Goal: Ask a question: Seek information or help from site administrators or community

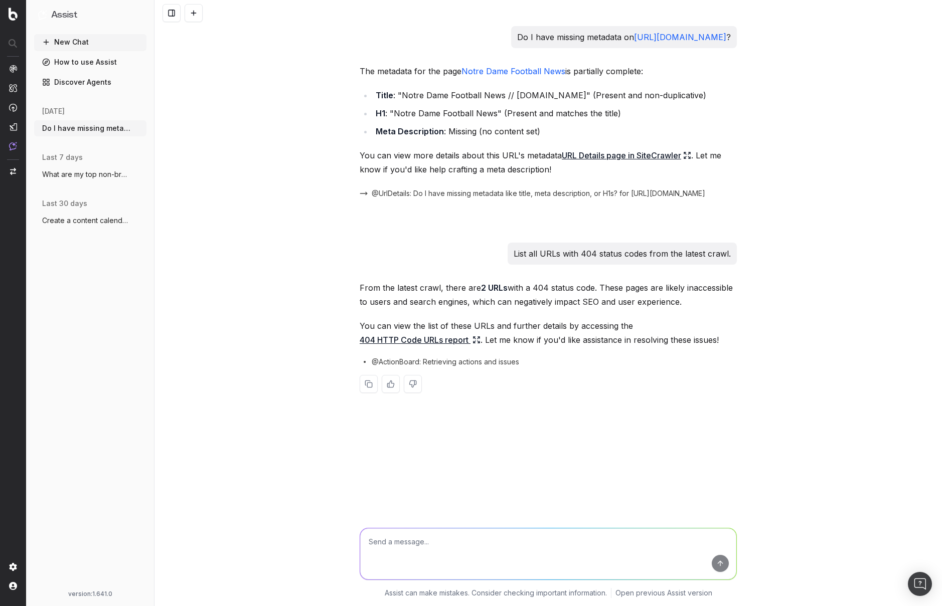
click at [551, 557] on textarea at bounding box center [548, 554] width 376 height 51
paste textarea "[URL][DOMAIN_NAME][US_STATE][US_STATE][PERSON_NAME]"
type textarea "Do I have missing metadata or canonicals on [URL][DOMAIN_NAME][US_STATE][US_STA…"
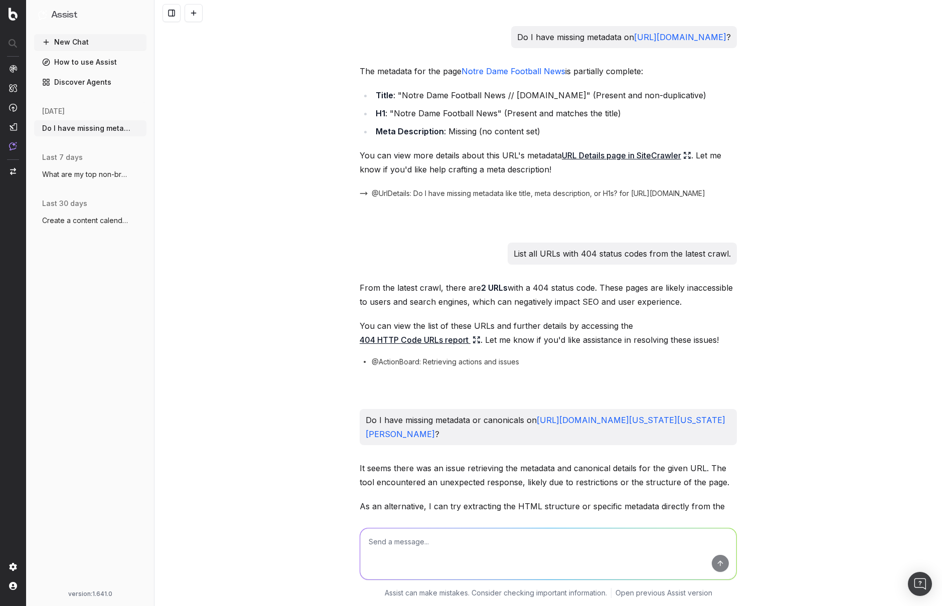
scroll to position [74, 0]
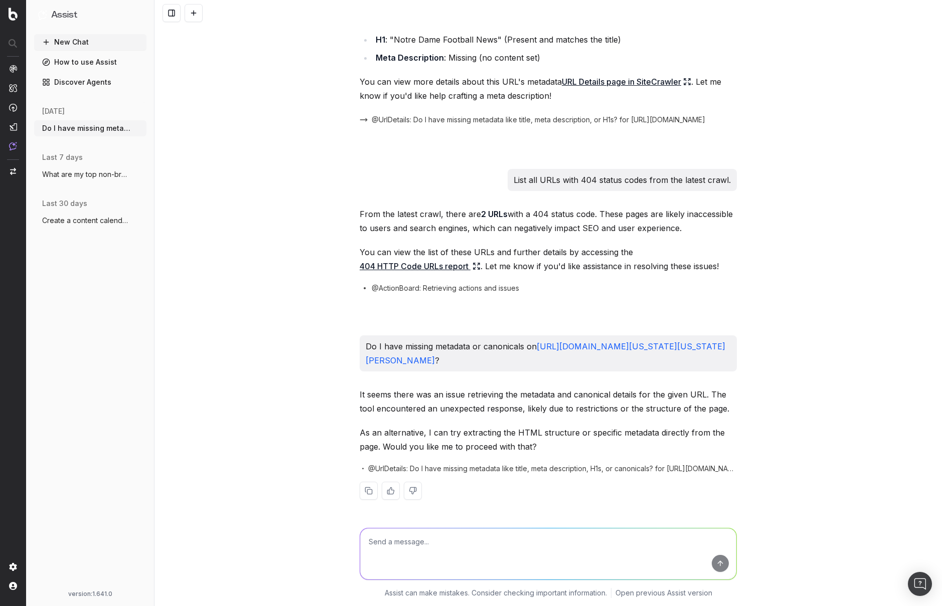
click at [521, 549] on textarea at bounding box center [548, 554] width 376 height 51
paste textarea "[URL][DOMAIN_NAME]"
type textarea "Do I have missing metadata or canonicals on [URL][DOMAIN_NAME]?"
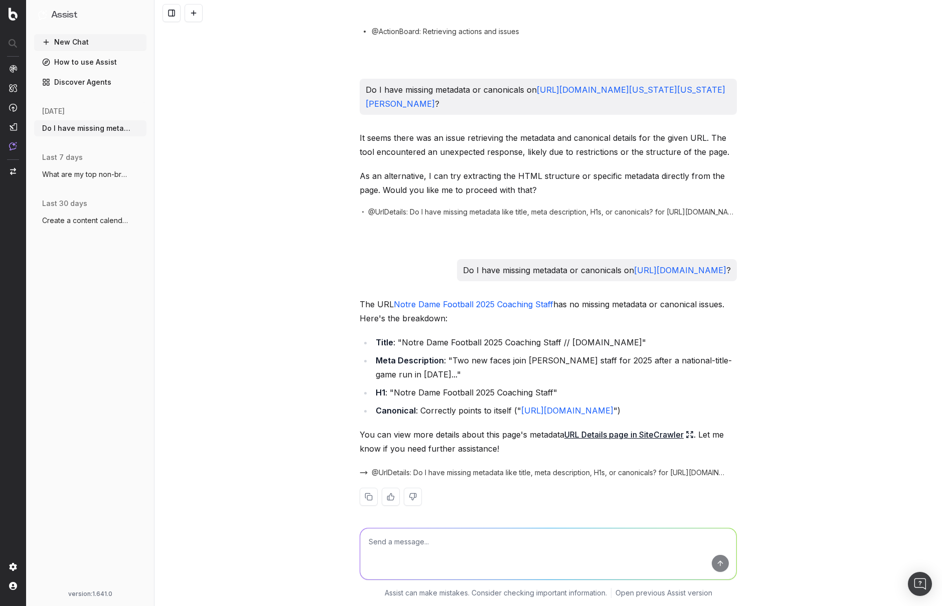
scroll to position [365, 0]
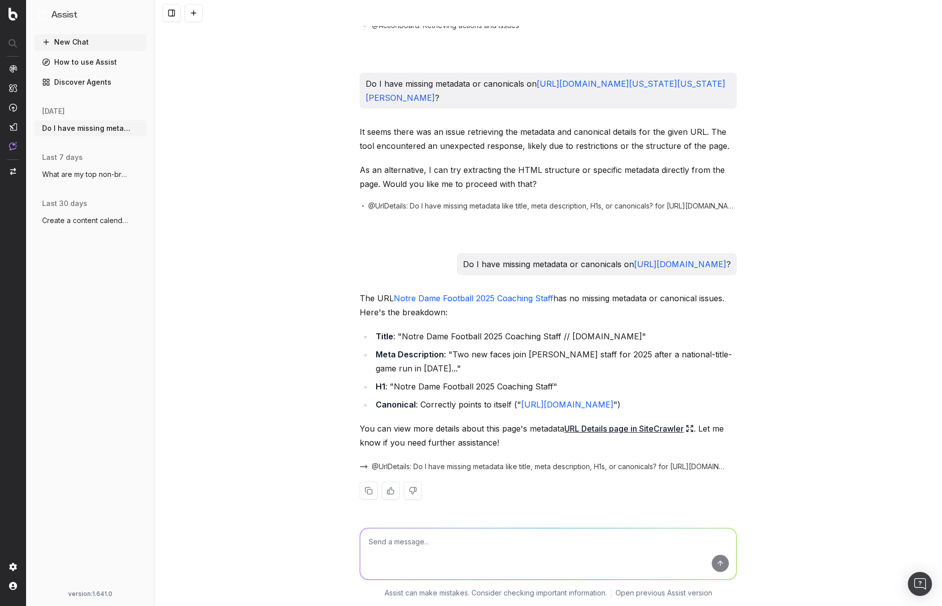
click at [547, 540] on textarea at bounding box center [548, 554] width 376 height 51
type textarea "Do I have missing metadata or canonicals on any pages under the /football/ subf…"
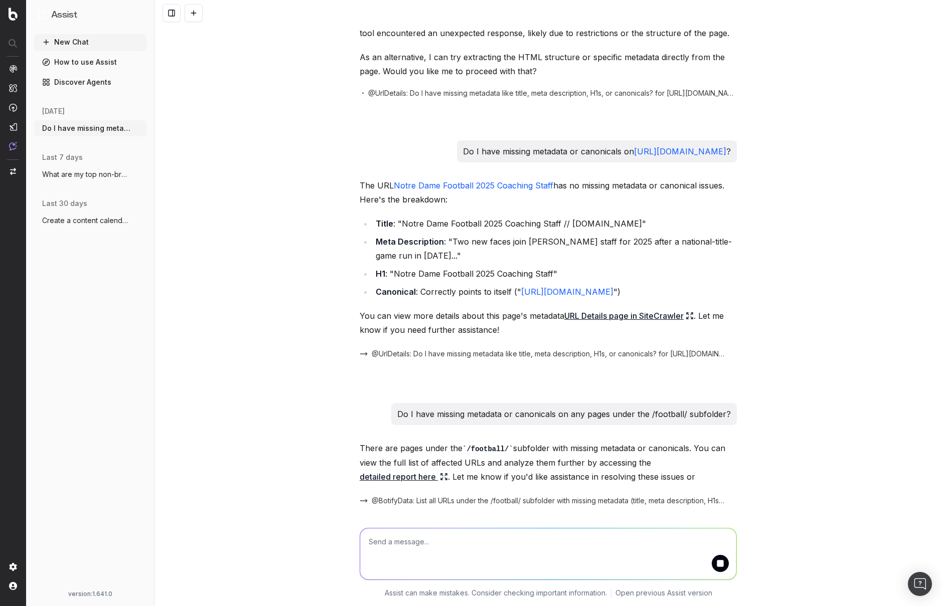
scroll to position [525, 0]
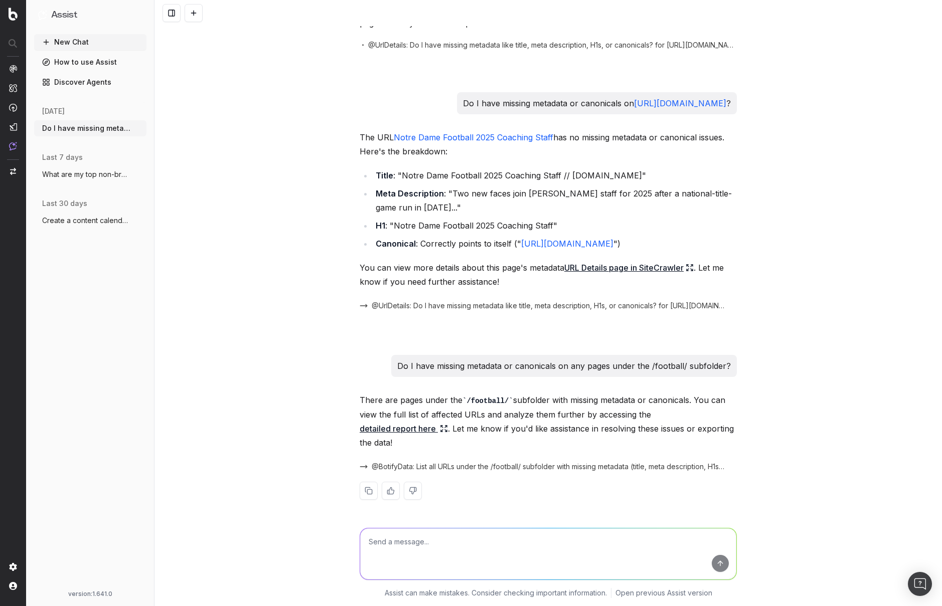
click at [412, 429] on link "detailed report here" at bounding box center [404, 429] width 88 height 14
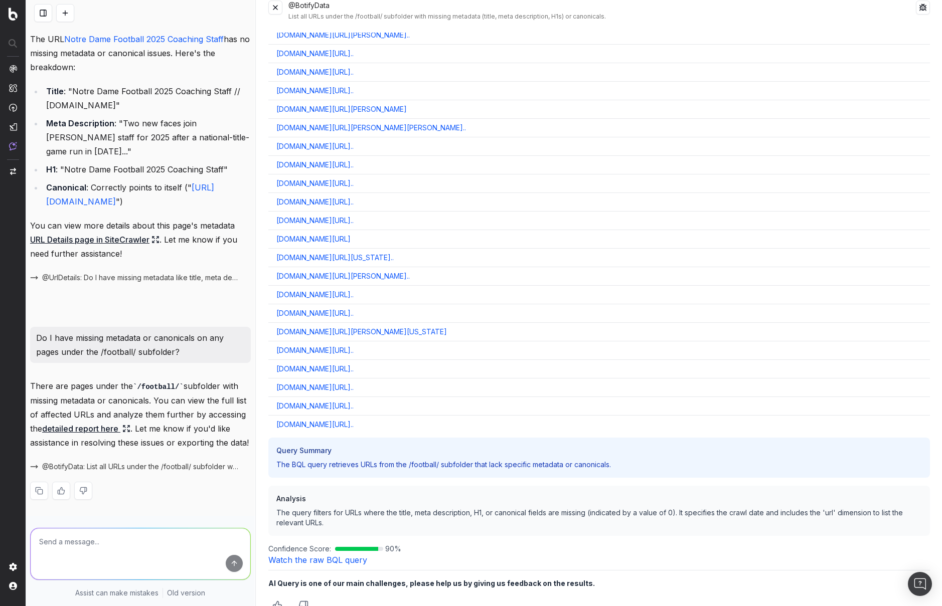
scroll to position [32, 0]
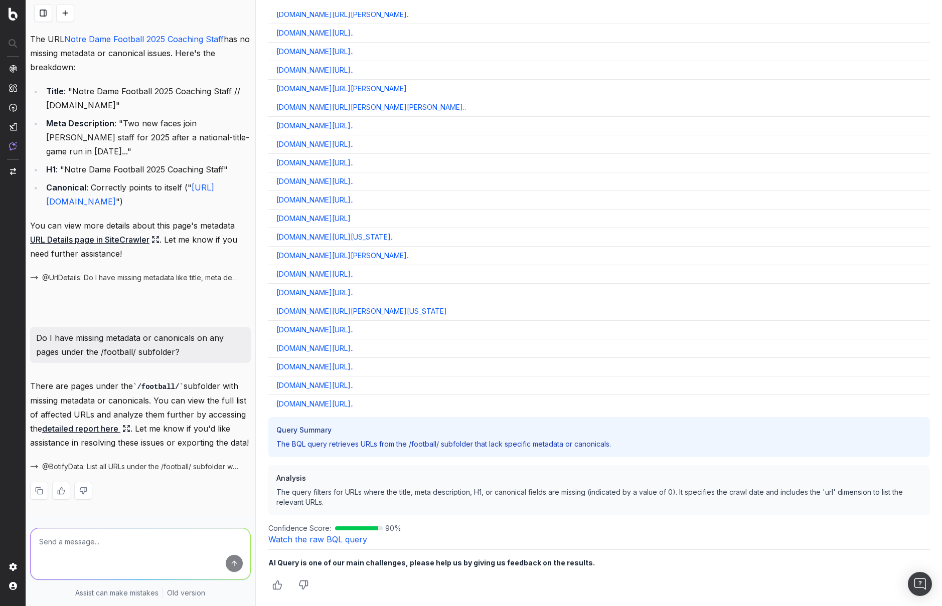
click at [339, 536] on link "Watch the raw BQL query" at bounding box center [317, 540] width 99 height 10
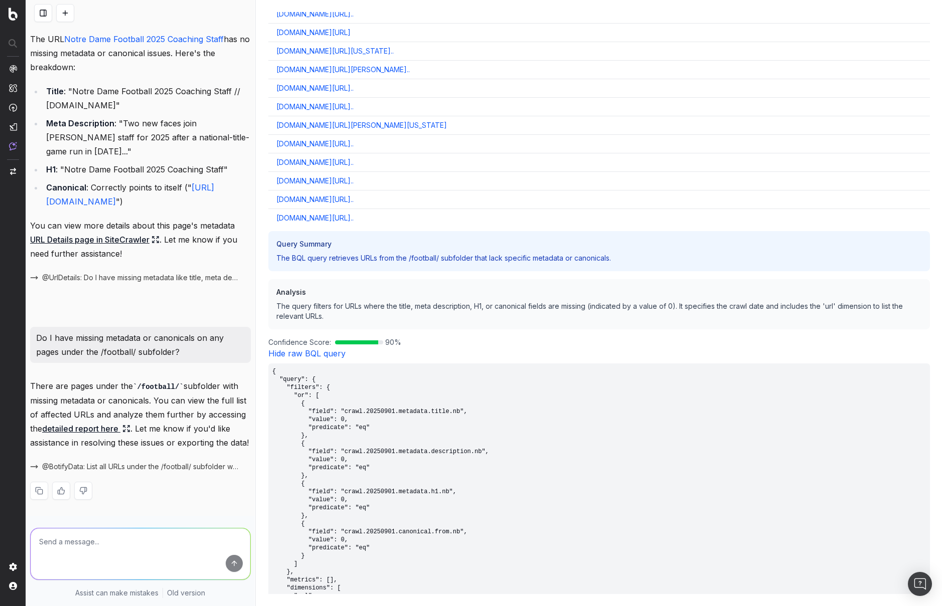
scroll to position [9063, 0]
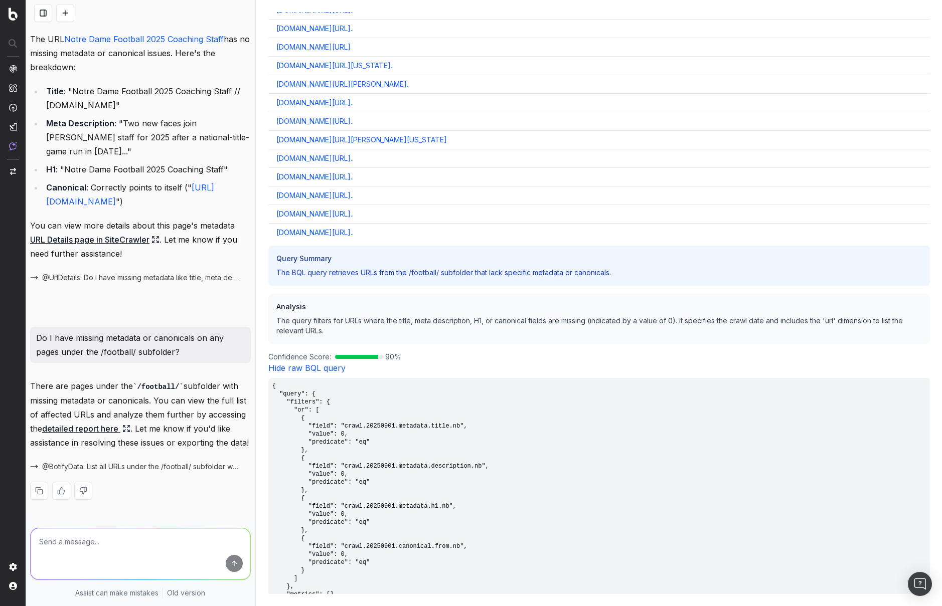
click at [305, 371] on link "Hide raw BQL query" at bounding box center [306, 368] width 77 height 10
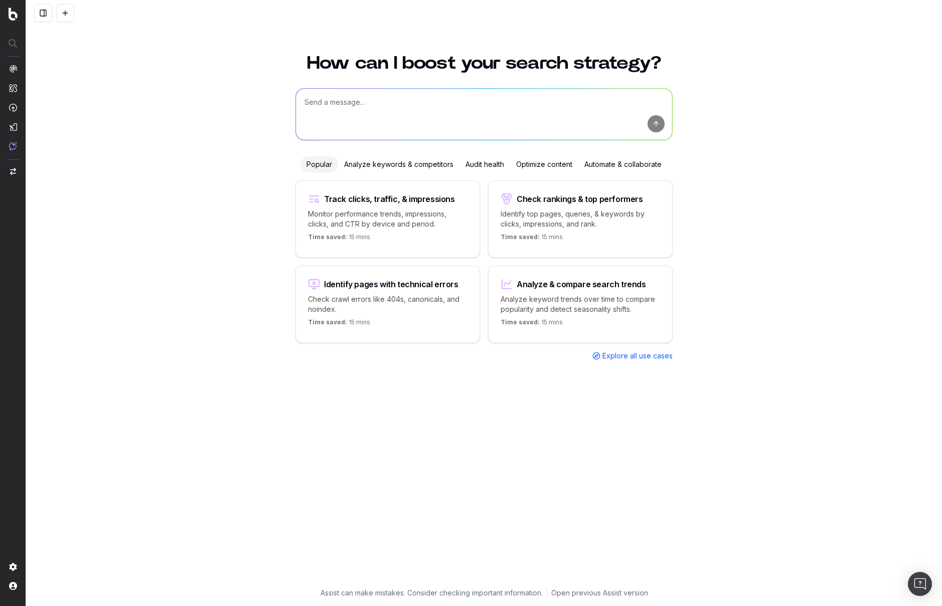
click at [419, 121] on textarea at bounding box center [484, 114] width 376 height 51
type textarea "W"
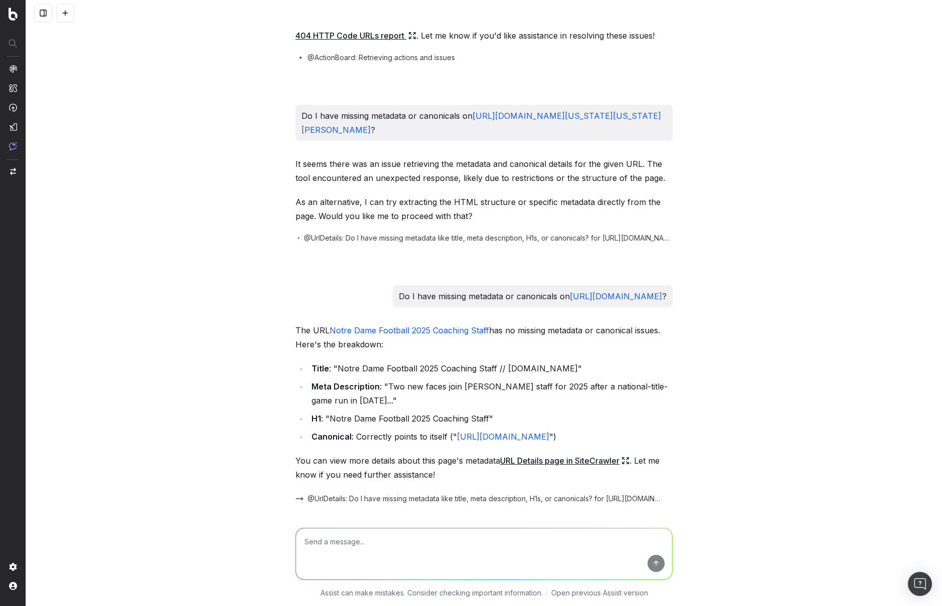
scroll to position [303, 0]
click at [433, 545] on textarea at bounding box center [484, 554] width 376 height 51
paste textarea "Is Google indexing [a URL]?"
drag, startPoint x: 393, startPoint y: 545, endPoint x: 369, endPoint y: 545, distance: 24.1
click at [369, 545] on textarea "Is Google indexing [a URL]?" at bounding box center [484, 554] width 376 height 51
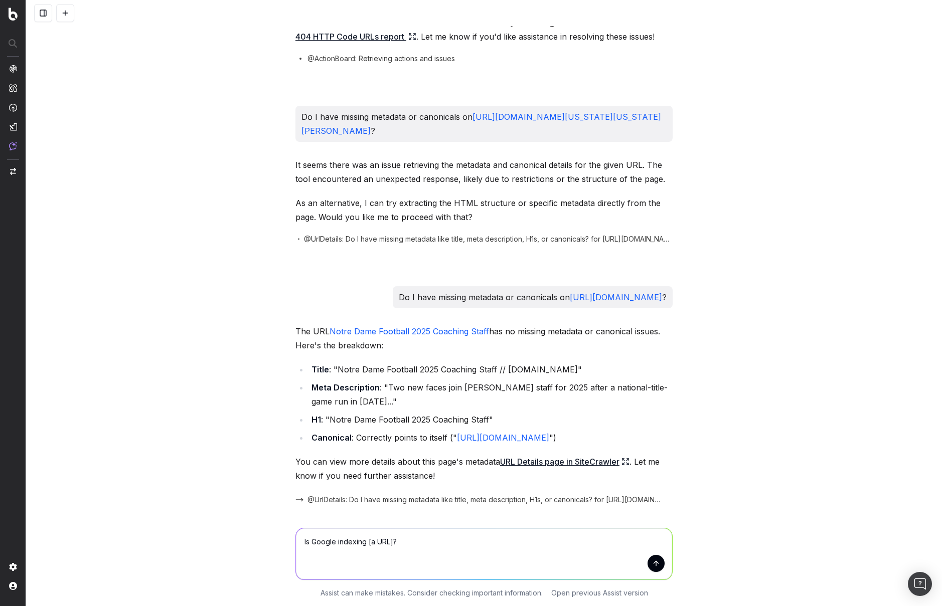
paste textarea "[URL][DOMAIN_NAME]"
type textarea "Is Google indexing [URL][DOMAIN_NAME]?"
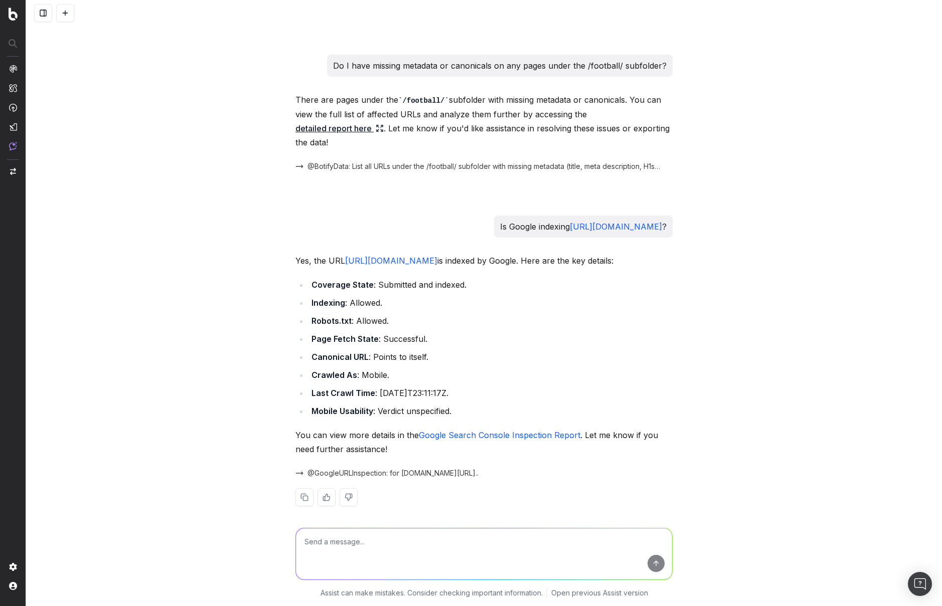
scroll to position [846, 0]
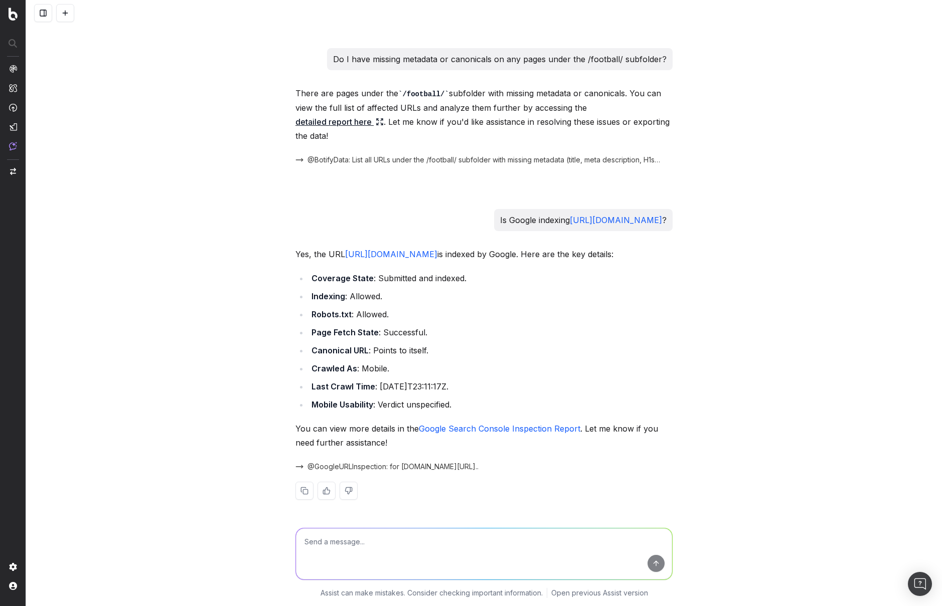
click at [538, 564] on textarea at bounding box center [484, 554] width 376 height 51
paste textarea "[URL][DOMAIN_NAME]"
type textarea "Are there any pages on the subdomain [URL][DOMAIN_NAME] that are not indexed?"
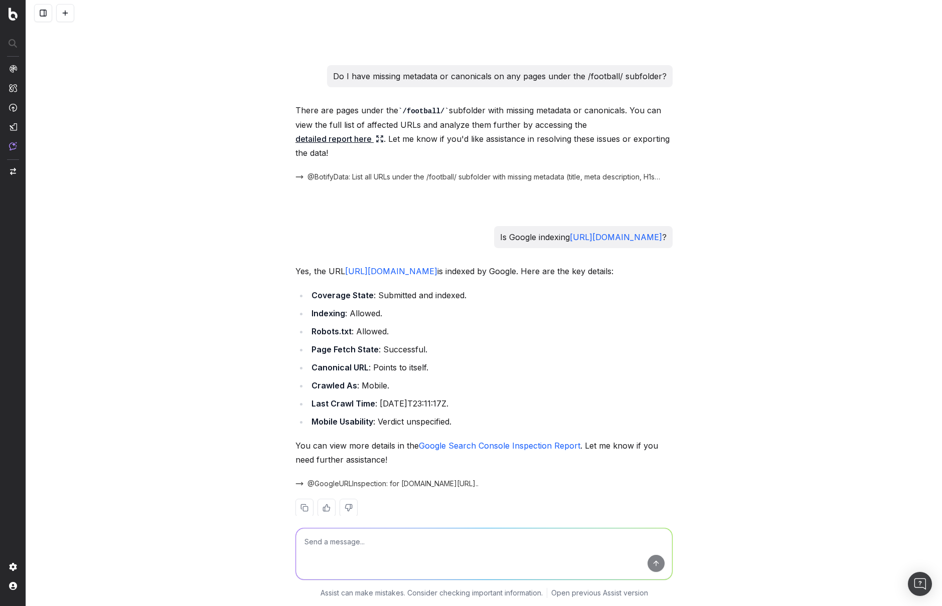
scroll to position [791, 0]
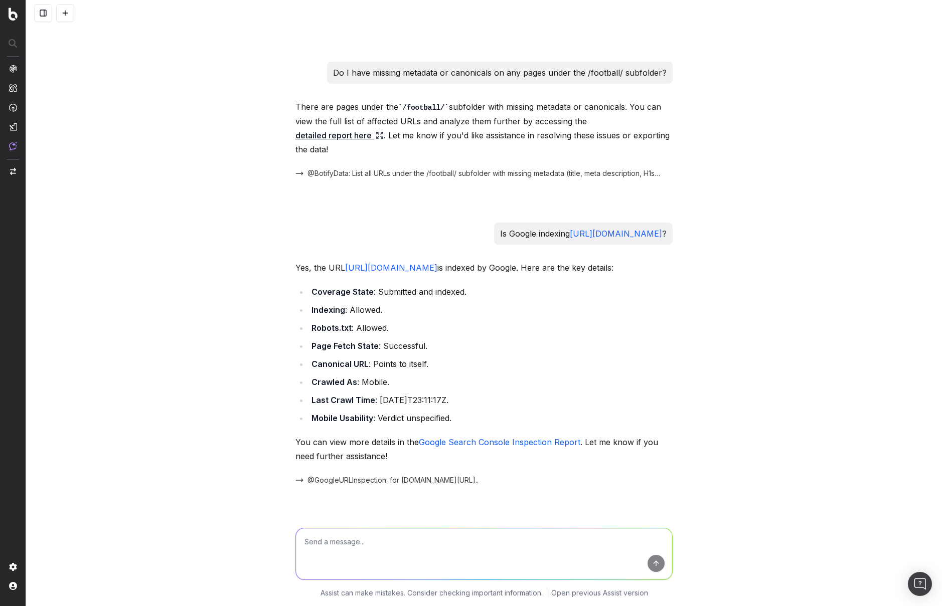
click at [429, 561] on textarea at bounding box center [484, 554] width 376 height 51
paste textarea "What are my top issues concerning [technical search]?"
drag, startPoint x: 423, startPoint y: 545, endPoint x: 485, endPoint y: 546, distance: 62.2
click at [485, 546] on textarea "What are my top issues concerning [technical search]?" at bounding box center [484, 554] width 376 height 51
type textarea "What are my top issues concerning structured data?"
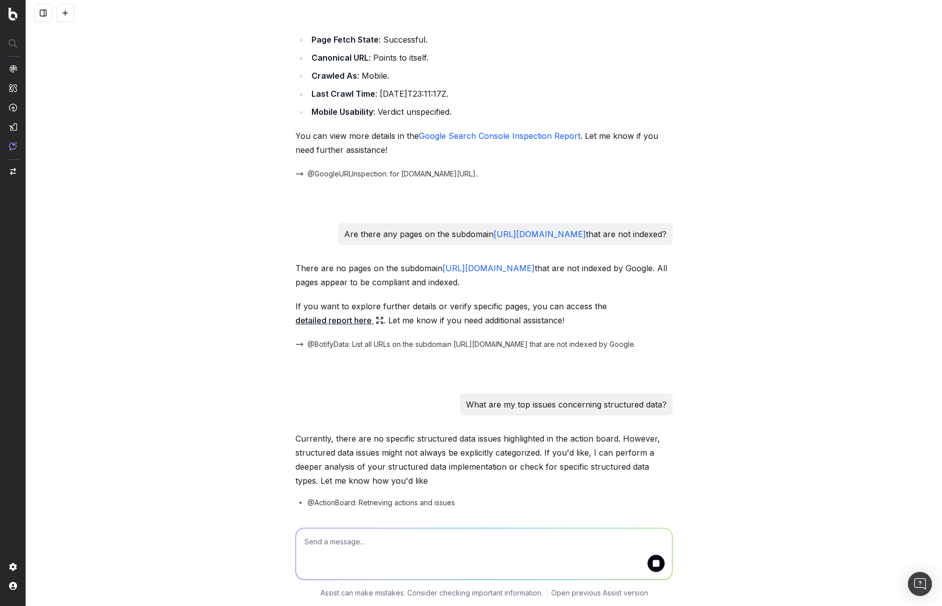
scroll to position [1173, 0]
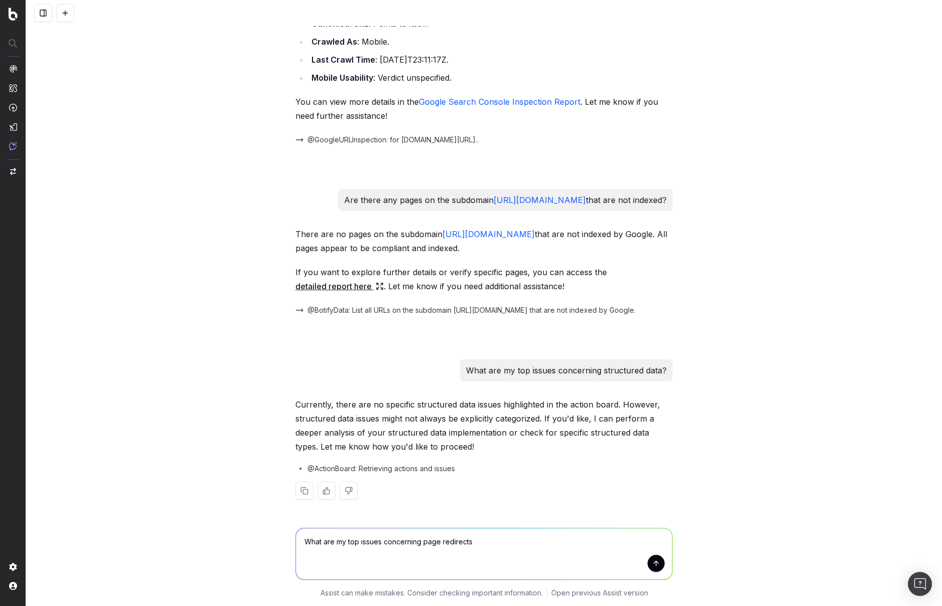
type textarea "What are my top issues concerning page redirects?"
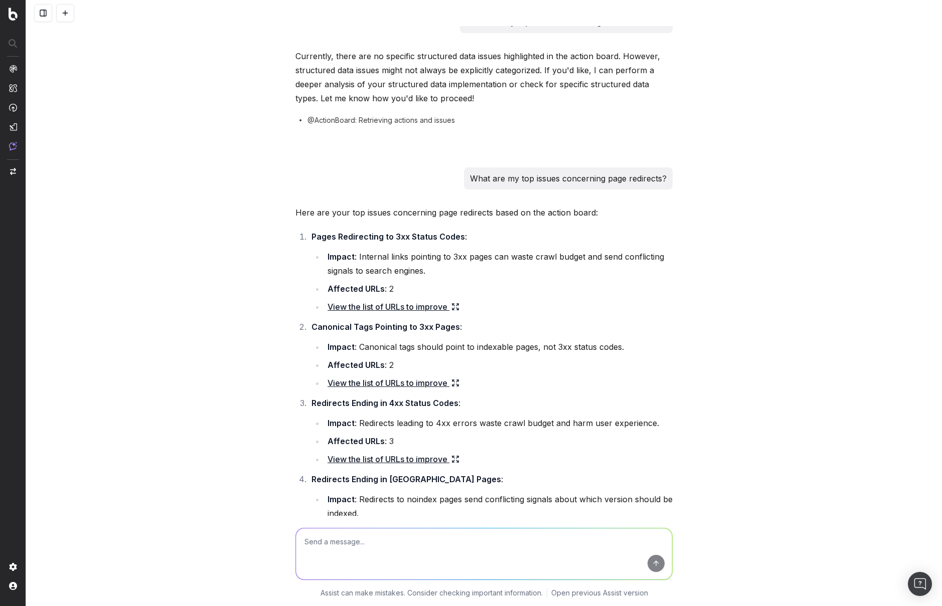
scroll to position [1482, 0]
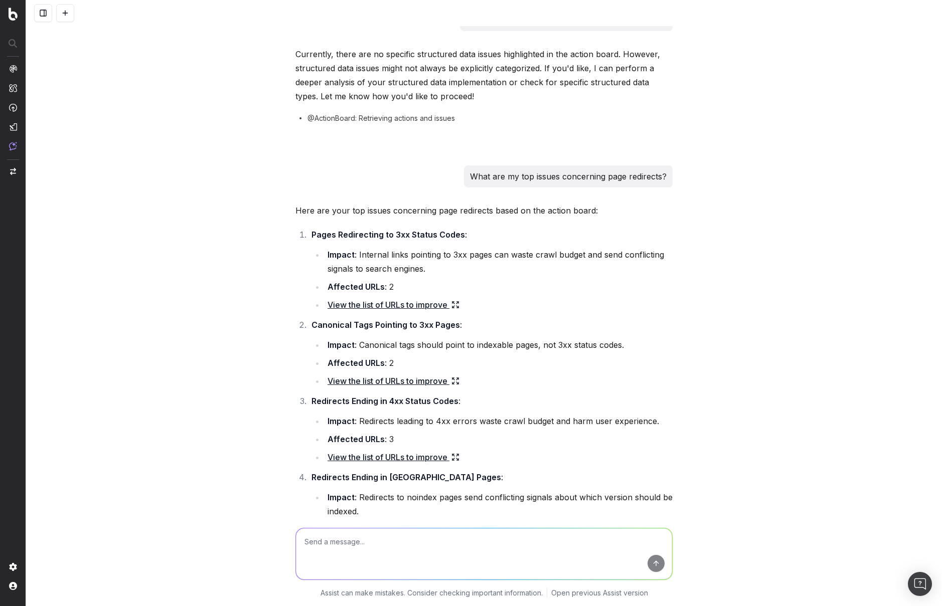
click at [583, 352] on li "Impact : Canonical tags should point to indexable pages, not 3xx status codes." at bounding box center [498, 345] width 348 height 14
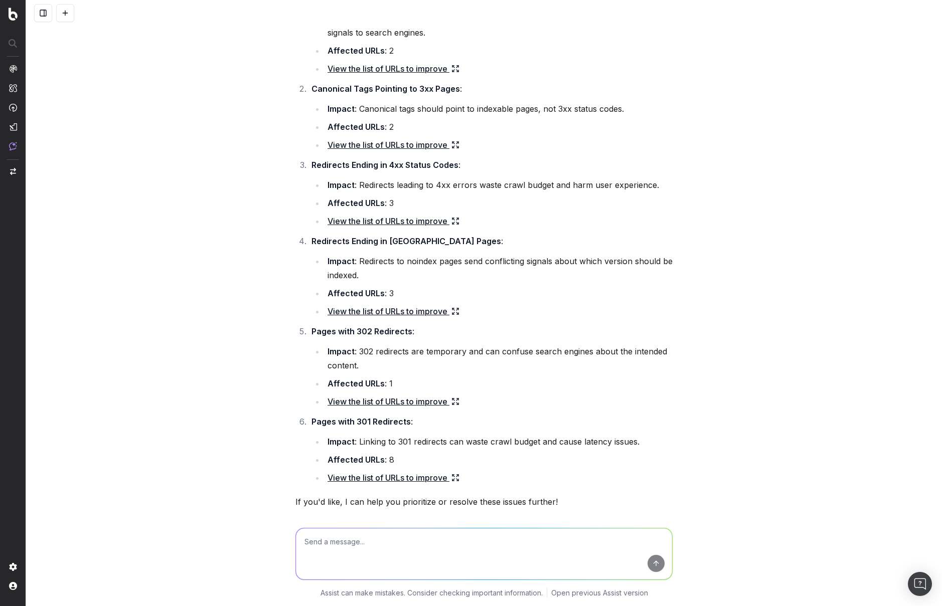
scroll to position [1797, 0]
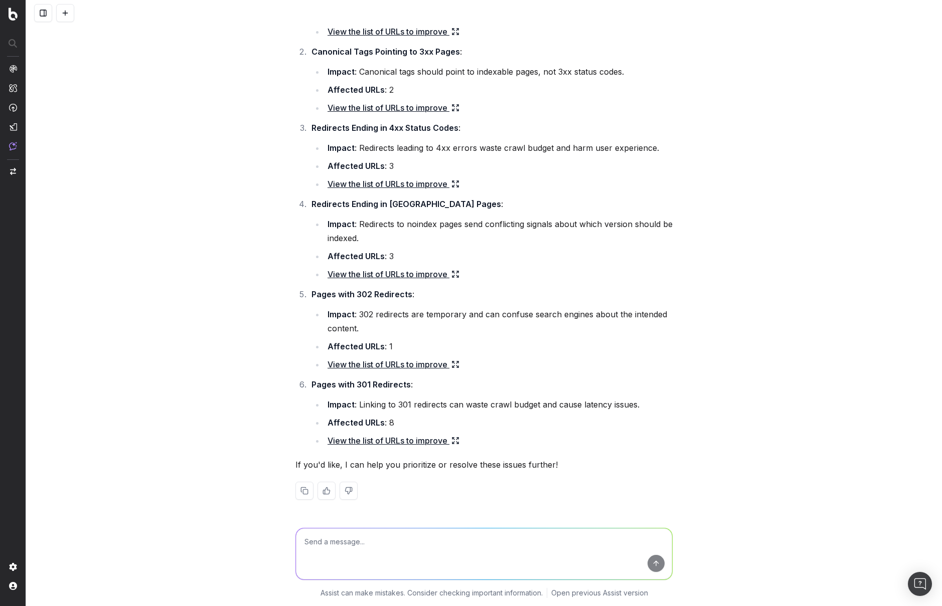
click at [540, 559] on textarea at bounding box center [484, 554] width 376 height 51
type textarea "Help me prioritize"
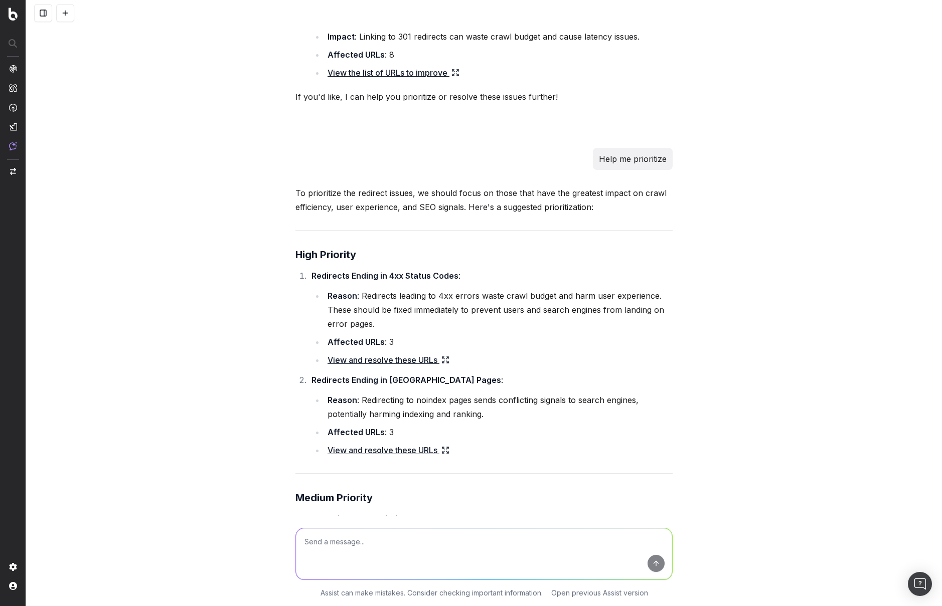
scroll to position [2125, 0]
type textarea "Can you create a JIRA ticket to help resolve these?"
click at [658, 564] on button "submit" at bounding box center [655, 563] width 17 height 17
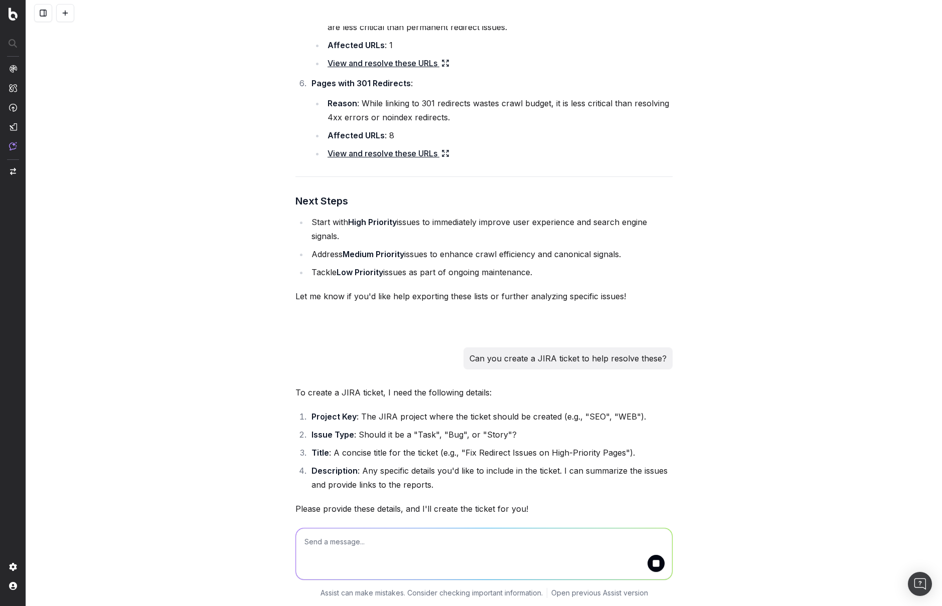
scroll to position [2964, 0]
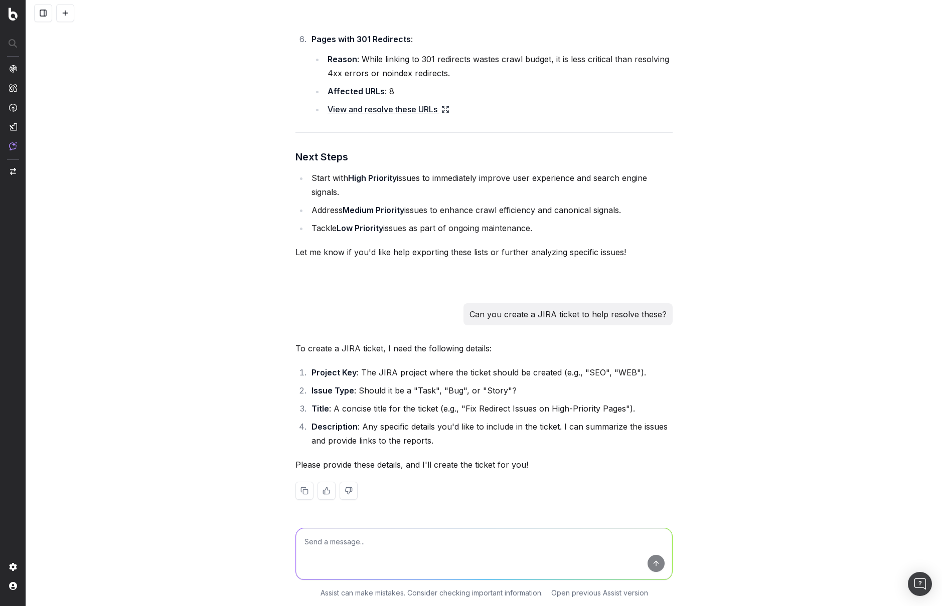
click at [552, 537] on textarea at bounding box center [484, 554] width 376 height 51
paste textarea "Can you create a JIRA ticket for [an insight]"
type textarea "Can you create a JIRA ticket to help resolve these? Please generate the title a…"
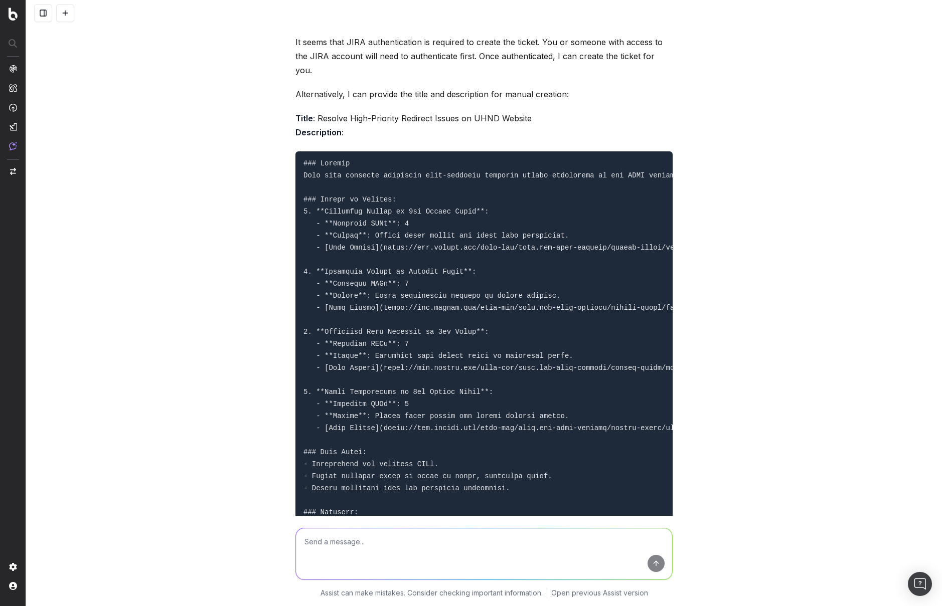
scroll to position [3457, 0]
click at [592, 76] on p "It seems that JIRA authentication is required to create the ticket. You or some…" at bounding box center [483, 55] width 377 height 42
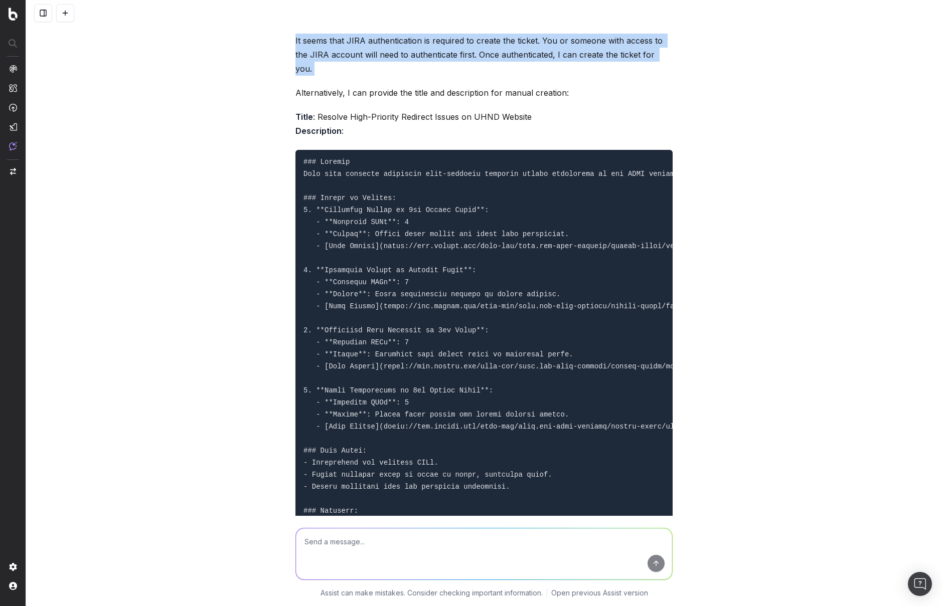
click at [592, 76] on p "It seems that JIRA authentication is required to create the ticket. You or some…" at bounding box center [483, 55] width 377 height 42
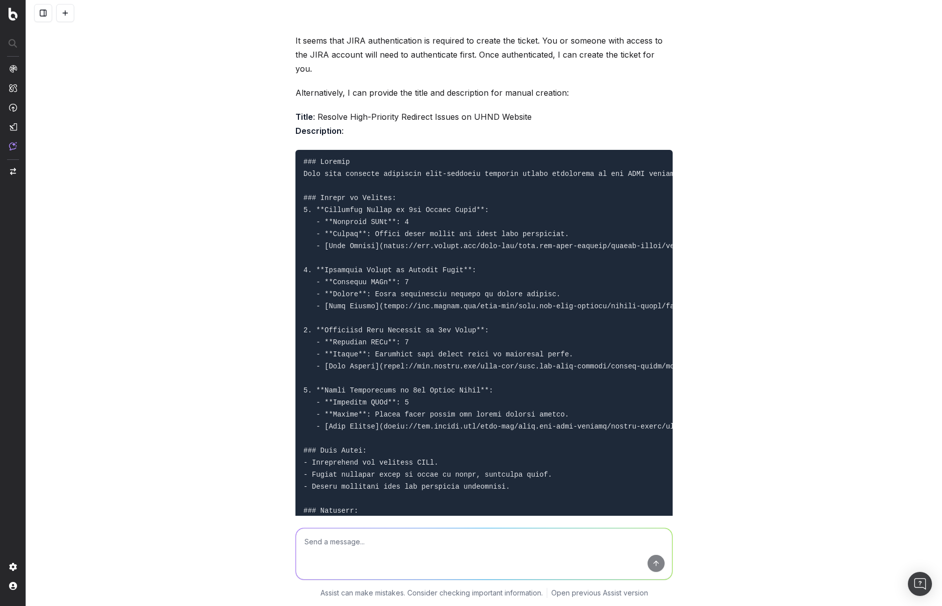
click at [563, 100] on p "Alternatively, I can provide the title and description for manual creation:" at bounding box center [483, 93] width 377 height 14
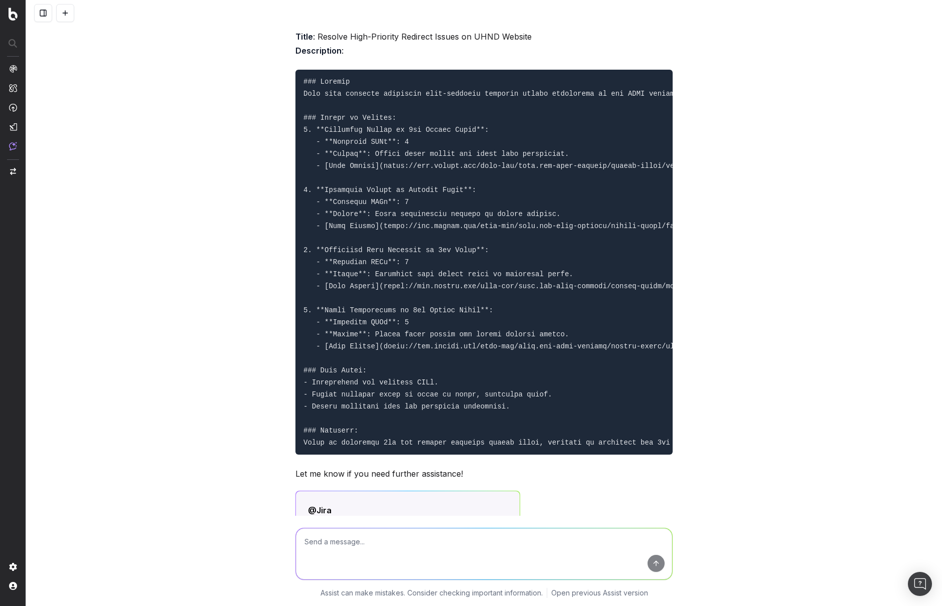
scroll to position [3538, 0]
